Goal: Information Seeking & Learning: Understand process/instructions

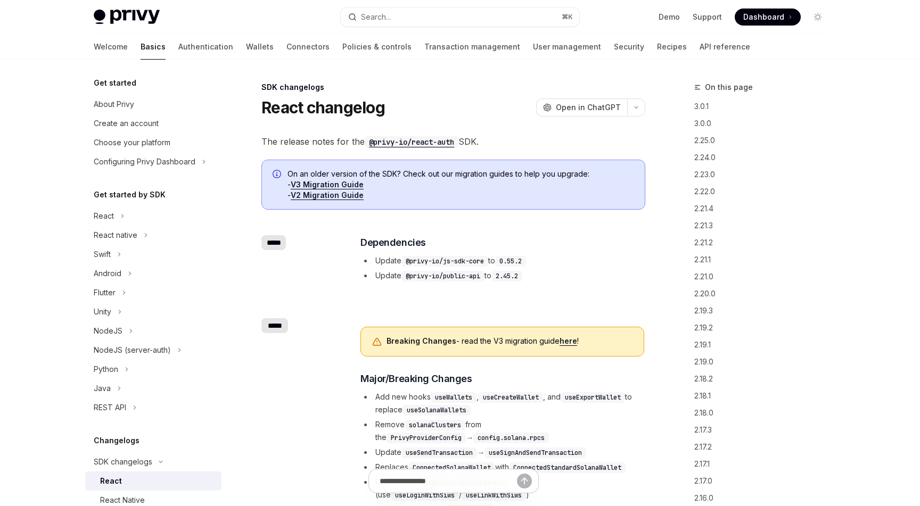
click at [337, 185] on link "V3 Migration Guide" at bounding box center [327, 185] width 73 height 10
type textarea "*"
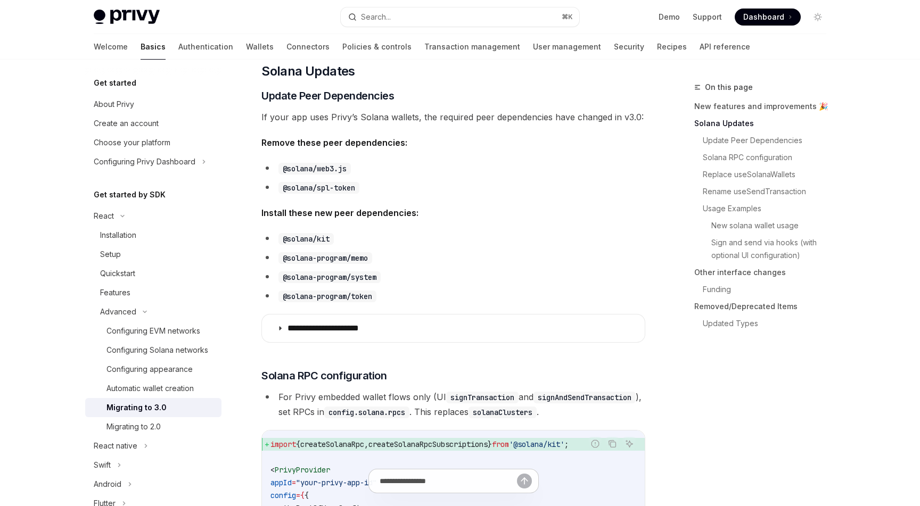
scroll to position [309, 0]
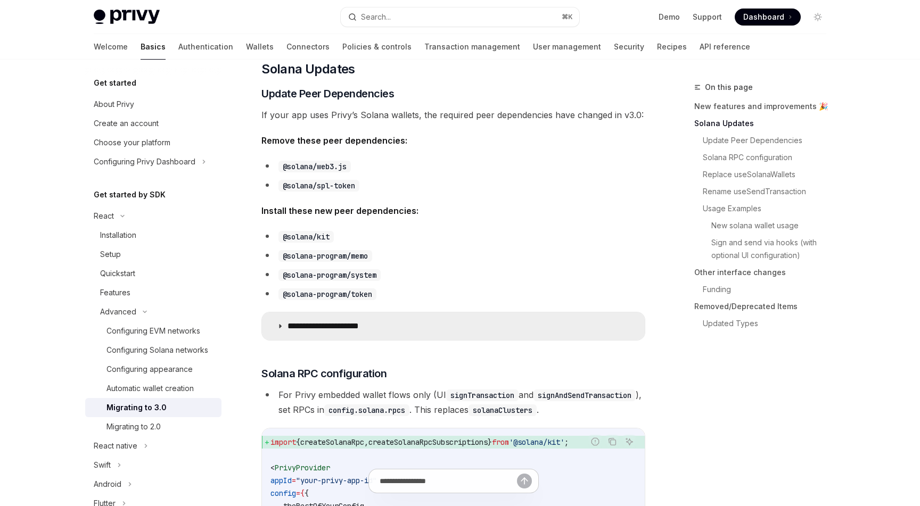
click at [365, 327] on p "**********" at bounding box center [338, 326] width 100 height 11
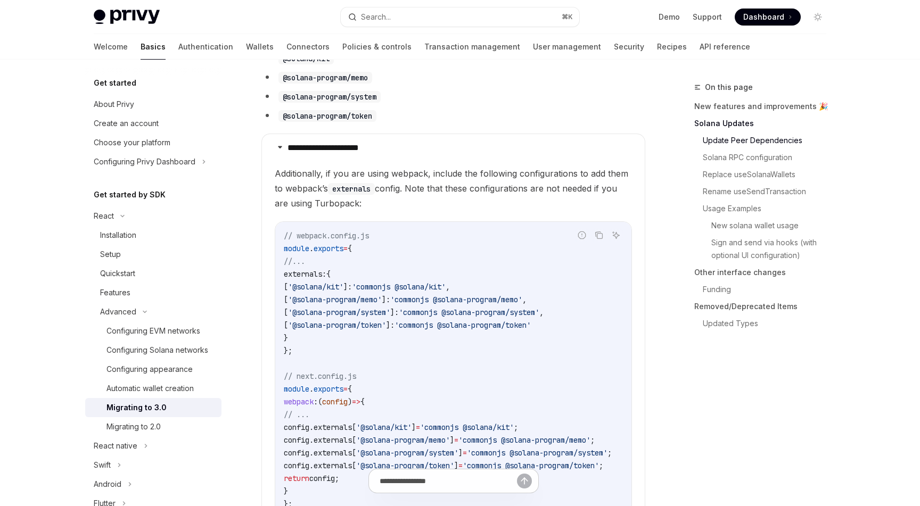
scroll to position [488, 0]
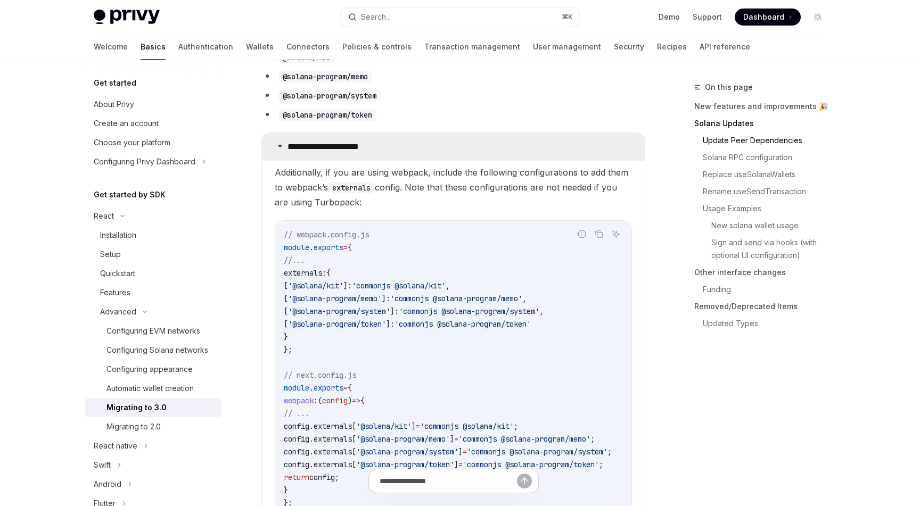
click at [364, 145] on p "**********" at bounding box center [338, 147] width 100 height 11
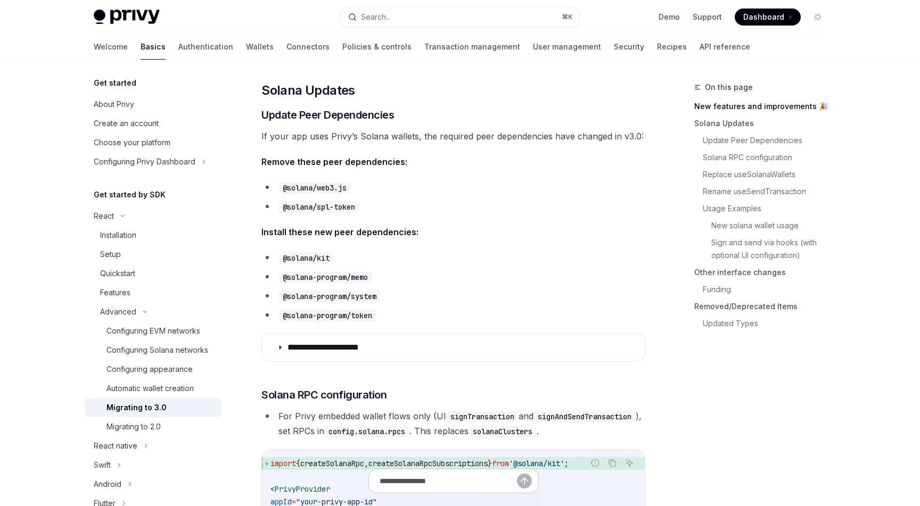
scroll to position [286, 0]
drag, startPoint x: 351, startPoint y: 190, endPoint x: 284, endPoint y: 189, distance: 67.1
click at [284, 189] on code "@solana/web3.js" at bounding box center [314, 189] width 72 height 12
copy code "@solana/web3.js"
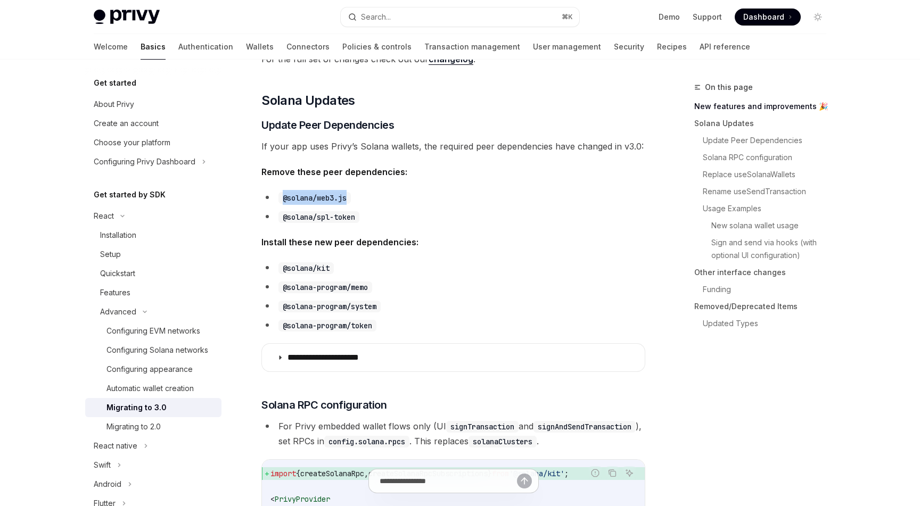
copy code "@solana/web3.js"
drag, startPoint x: 359, startPoint y: 216, endPoint x: 282, endPoint y: 217, distance: 76.7
click at [282, 217] on code "@solana/spl-token" at bounding box center [318, 217] width 81 height 12
copy code "@solana/spl-token"
